Goal: Information Seeking & Learning: Learn about a topic

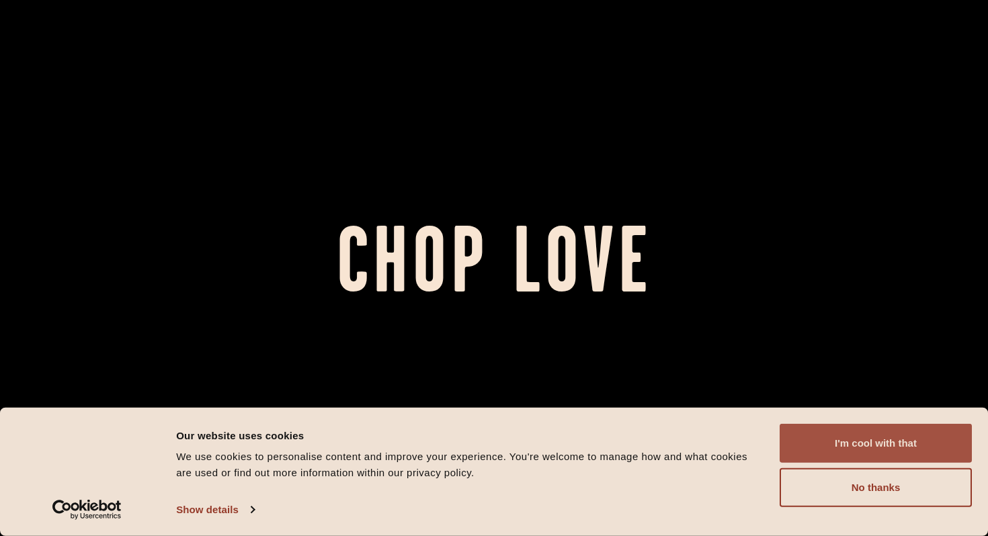
click at [902, 456] on button "I'm cool with that" at bounding box center [876, 443] width 192 height 39
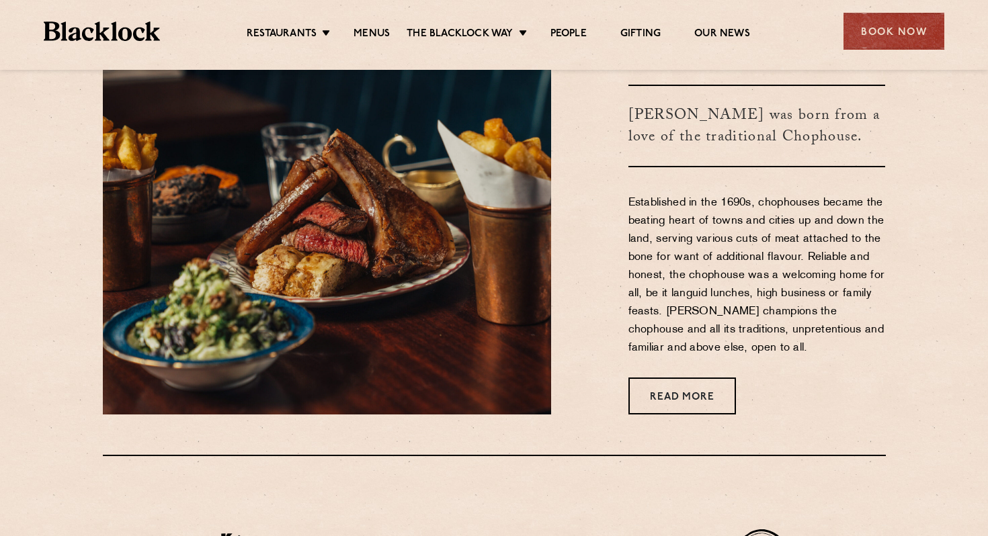
scroll to position [655, 0]
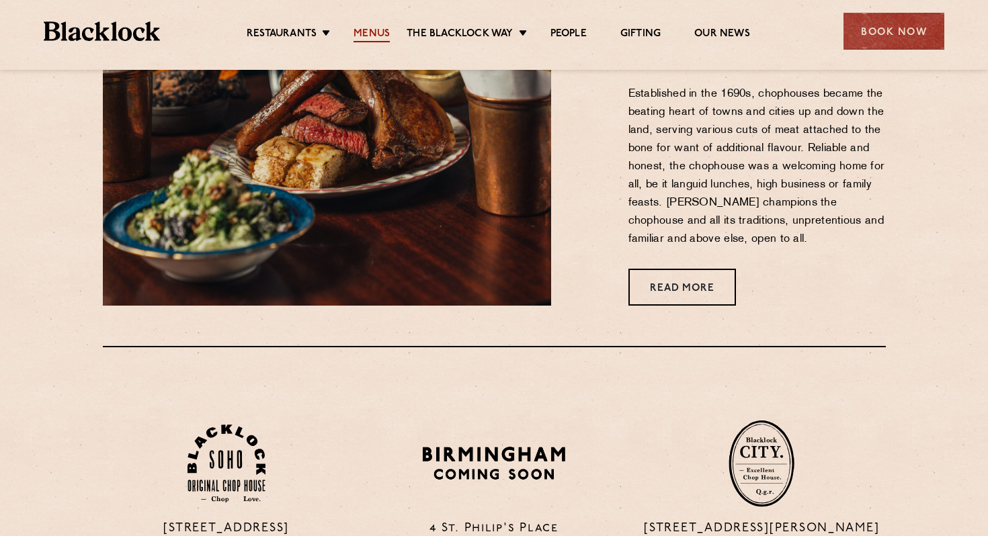
click at [370, 36] on link "Menus" at bounding box center [371, 35] width 36 height 15
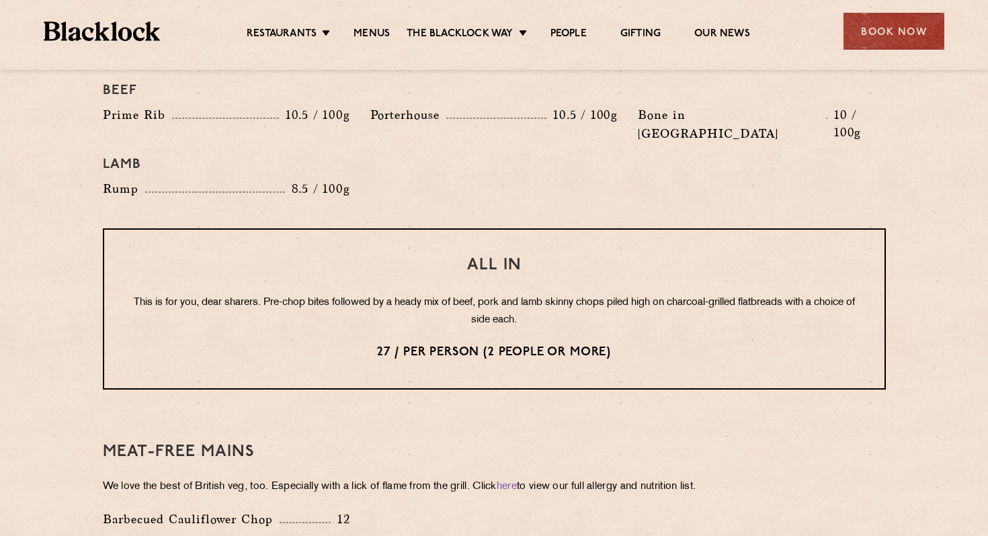
scroll to position [1689, 0]
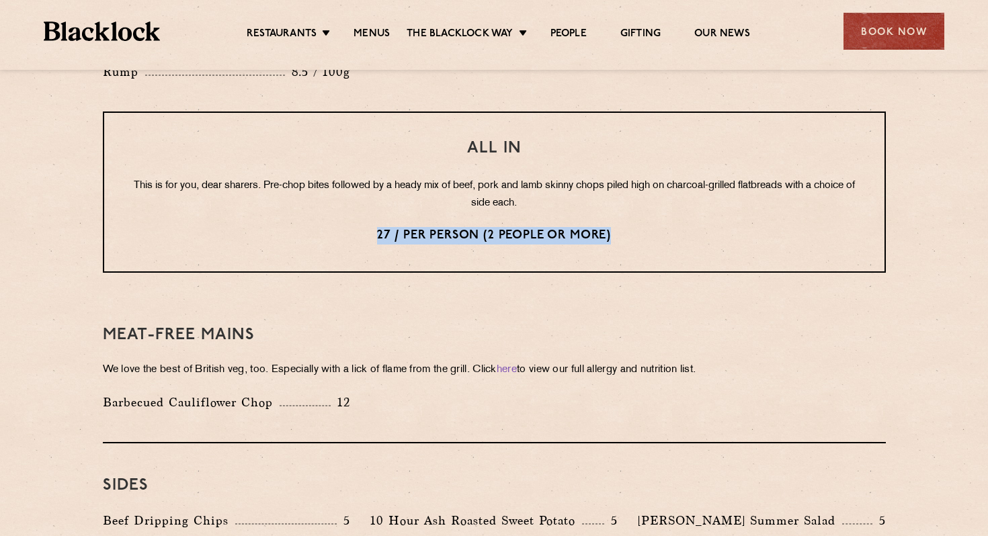
drag, startPoint x: 374, startPoint y: 194, endPoint x: 577, endPoint y: 209, distance: 202.8
click at [577, 210] on div "All In This is for you, dear sharers. Pre-chop bites followed by a heady mix of…" at bounding box center [494, 192] width 783 height 161
click at [554, 230] on div "All In This is for you, dear sharers. Pre-chop bites followed by a heady mix of…" at bounding box center [494, 192] width 783 height 161
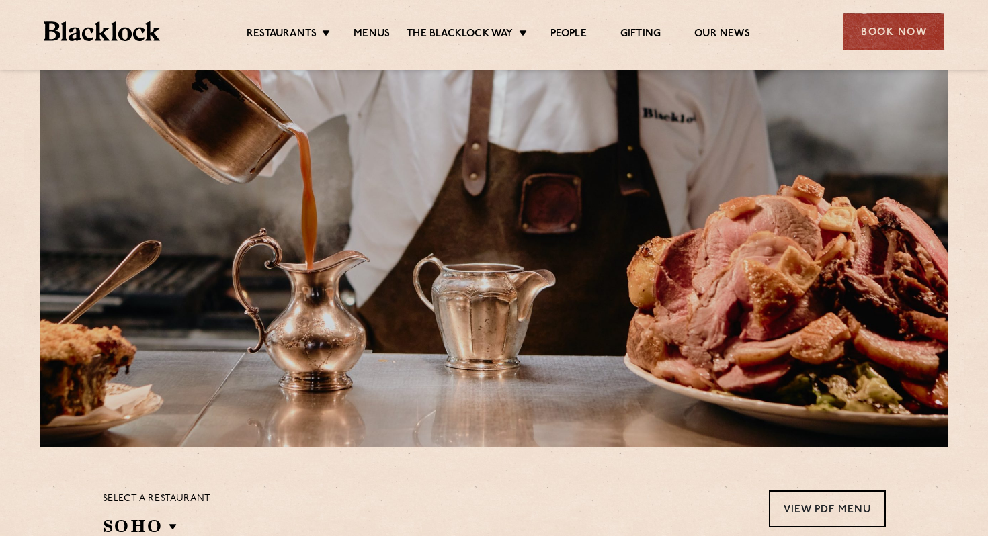
scroll to position [0, 0]
